Goal: Find specific page/section: Find specific page/section

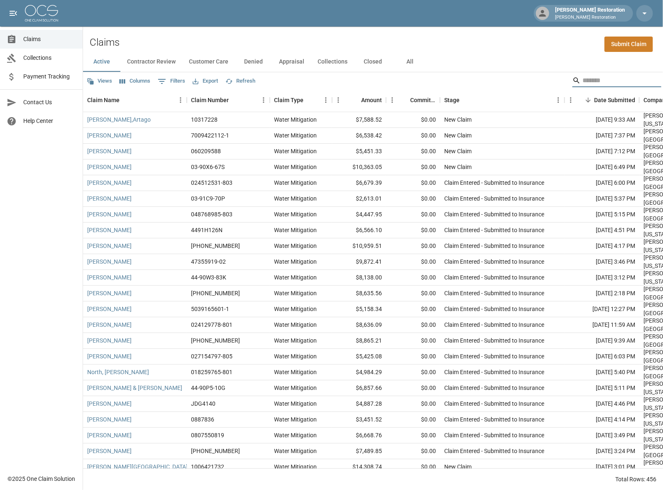
click at [592, 81] on input "Search" at bounding box center [615, 80] width 66 height 13
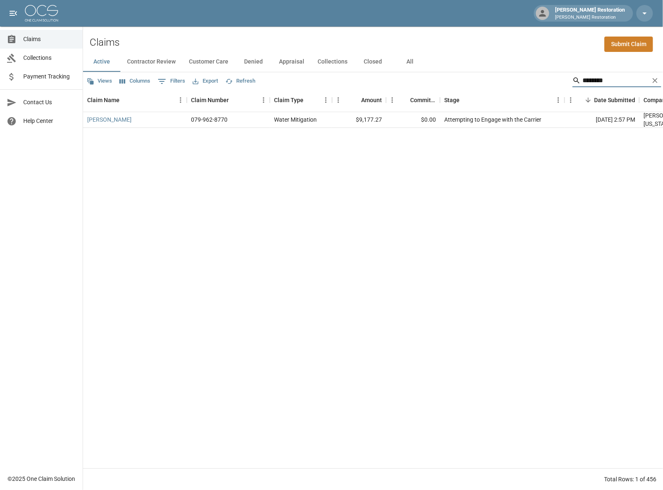
type input "********"
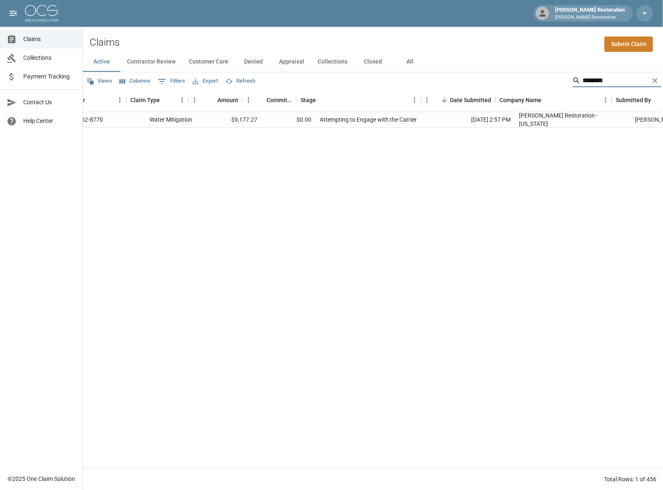
scroll to position [0, 144]
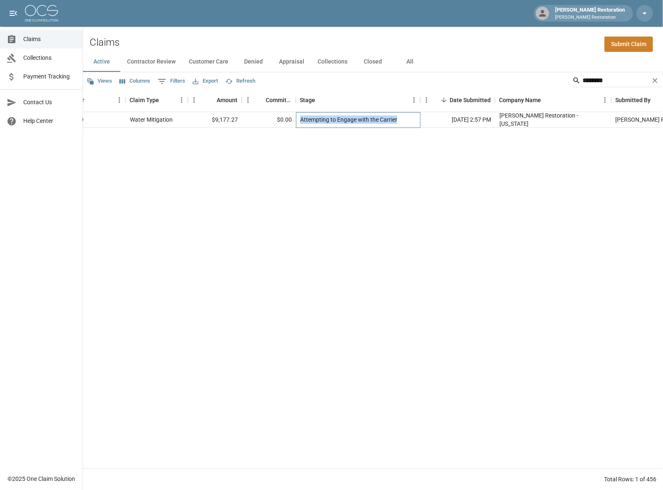
drag, startPoint x: 398, startPoint y: 118, endPoint x: 300, endPoint y: 120, distance: 97.5
click at [300, 121] on div "Attempting to Engage with the Carrier" at bounding box center [358, 120] width 124 height 16
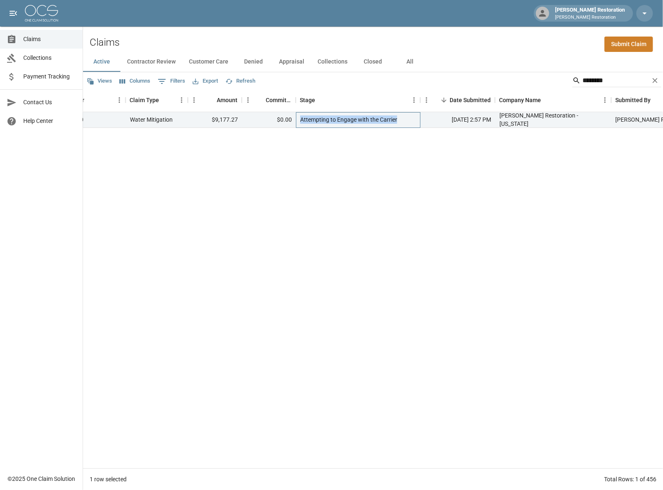
copy div "Attempting to Engage with the Carrier"
click at [349, 159] on div "[PERSON_NAME] 079-962-8770 Water Mitigation $9,177.27 $0.00 Attempting to Engag…" at bounding box center [327, 290] width 776 height 356
drag, startPoint x: 339, startPoint y: 469, endPoint x: 341, endPoint y: 465, distance: 5.2
click at [341, 465] on div "Views Columns 0 Filters Export Refresh ******** Claim Name Claim Number Claim T…" at bounding box center [373, 280] width 580 height 417
click at [393, 400] on div "[PERSON_NAME] 079-962-8770 Water Mitigation $9,177.27 $0.00 Attempting to Engag…" at bounding box center [327, 290] width 776 height 356
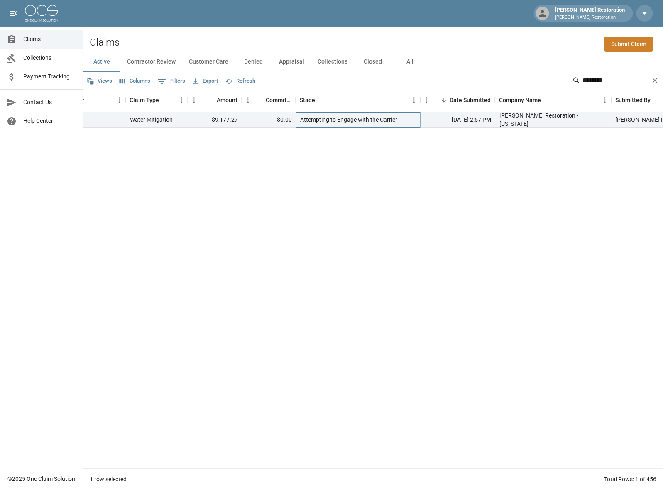
click at [415, 123] on div "Attempting to Engage with the Carrier" at bounding box center [358, 120] width 124 height 16
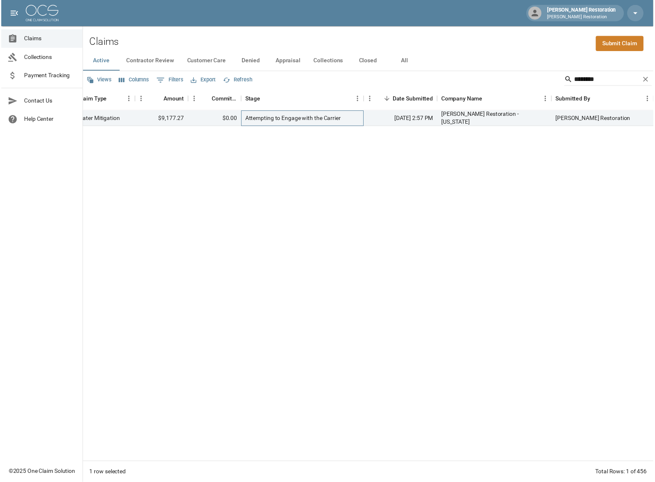
scroll to position [0, 0]
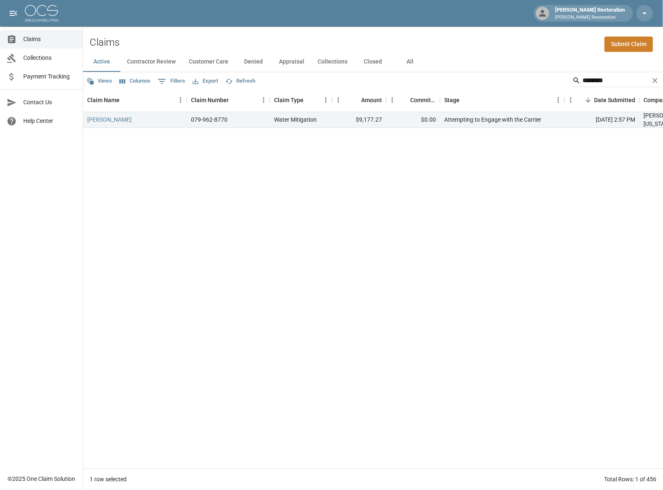
drag, startPoint x: 85, startPoint y: 172, endPoint x: 107, endPoint y: 110, distance: 66.0
click at [85, 171] on div "[PERSON_NAME] 079-962-8770 Water Mitigation $9,177.27 $0.00 Attempting to Engag…" at bounding box center [471, 290] width 776 height 356
click at [112, 119] on link "[PERSON_NAME]" at bounding box center [109, 119] width 44 height 8
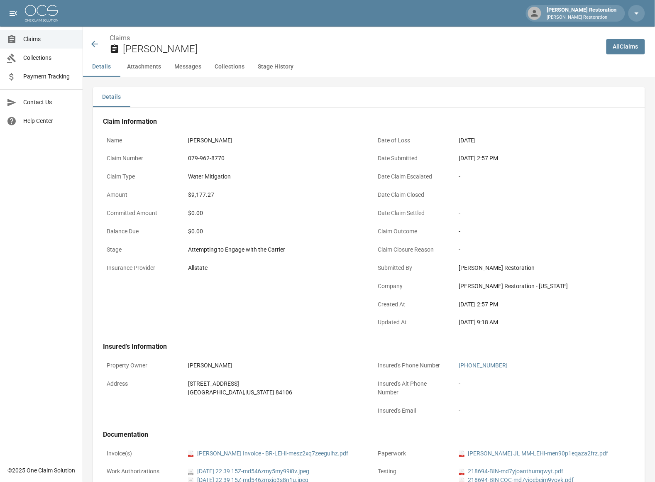
click at [188, 73] on button "Messages" at bounding box center [188, 67] width 40 height 20
